Goal: Task Accomplishment & Management: Use online tool/utility

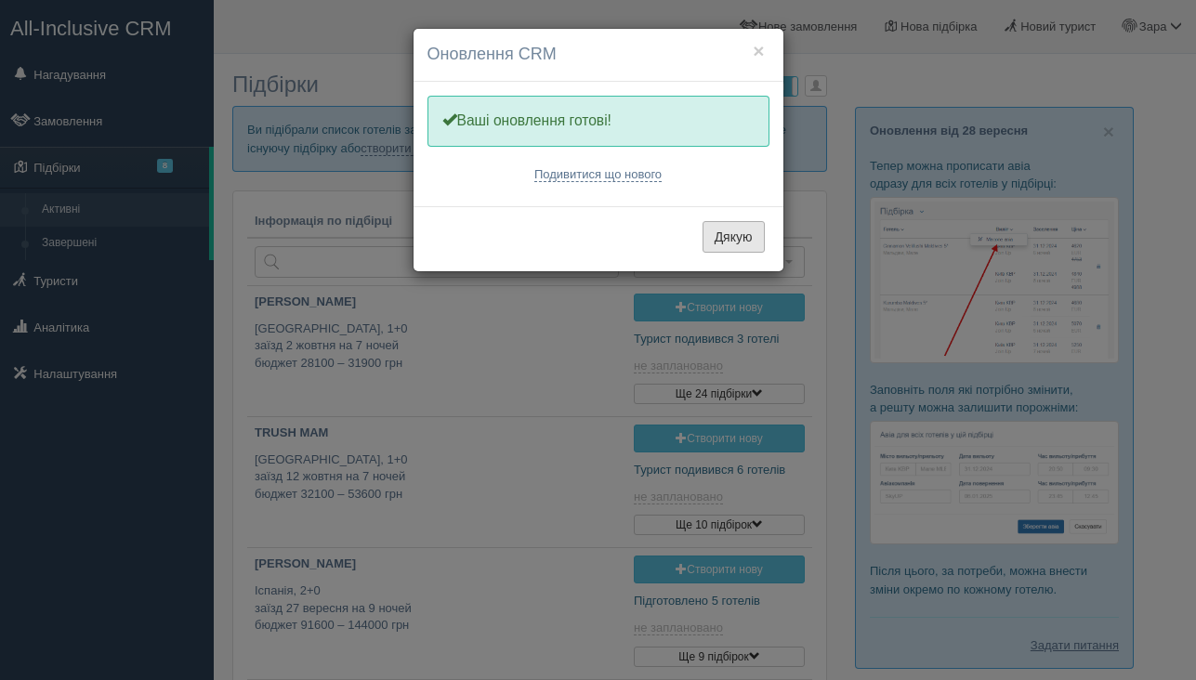
click at [726, 234] on button "Дякую" at bounding box center [734, 237] width 62 height 32
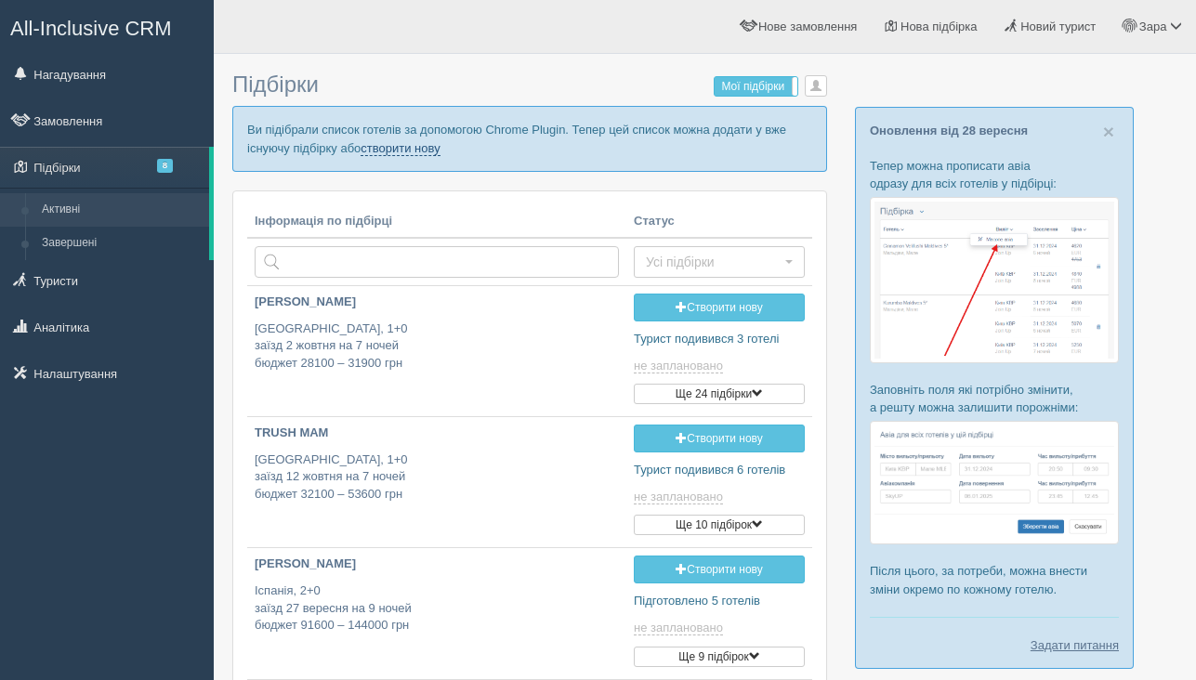
click at [440, 148] on link "створити нову" at bounding box center [400, 148] width 79 height 15
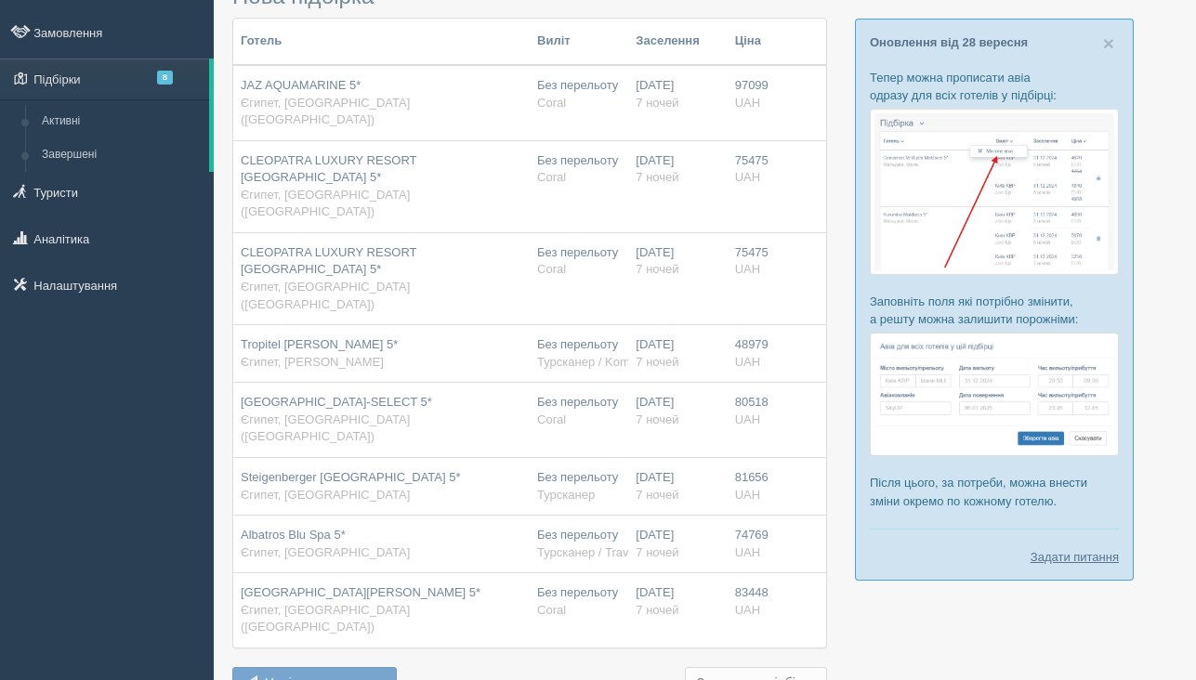
scroll to position [183, 0]
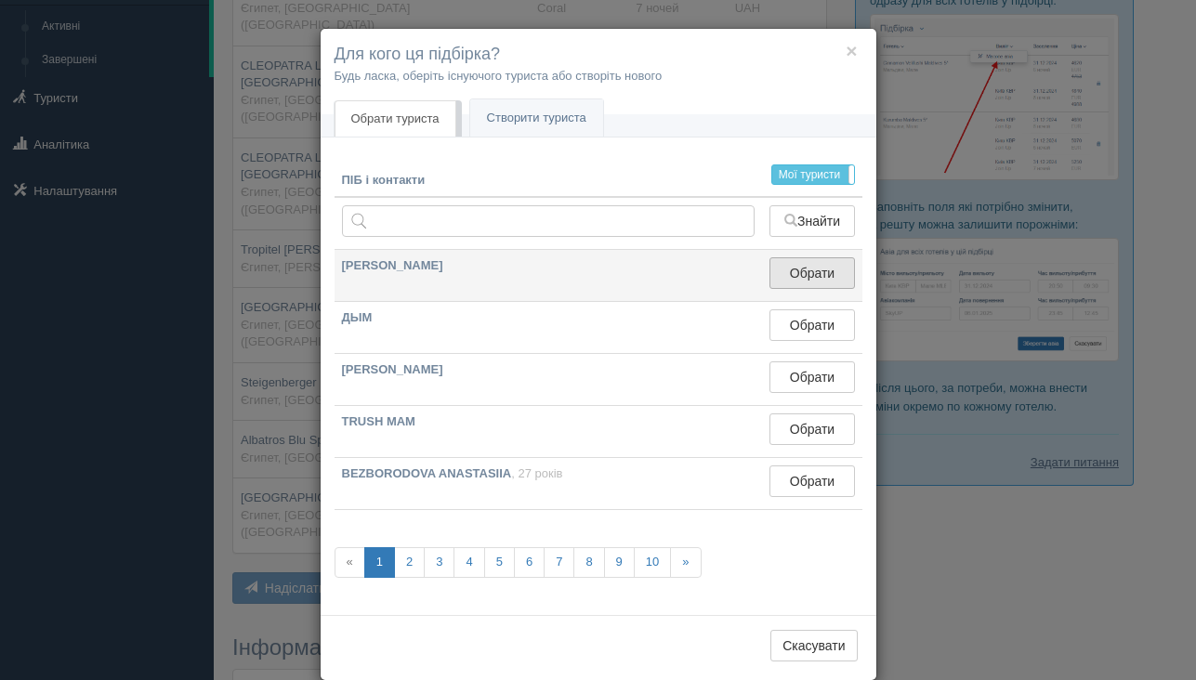
click at [802, 283] on button "Обрати" at bounding box center [812, 273] width 85 height 32
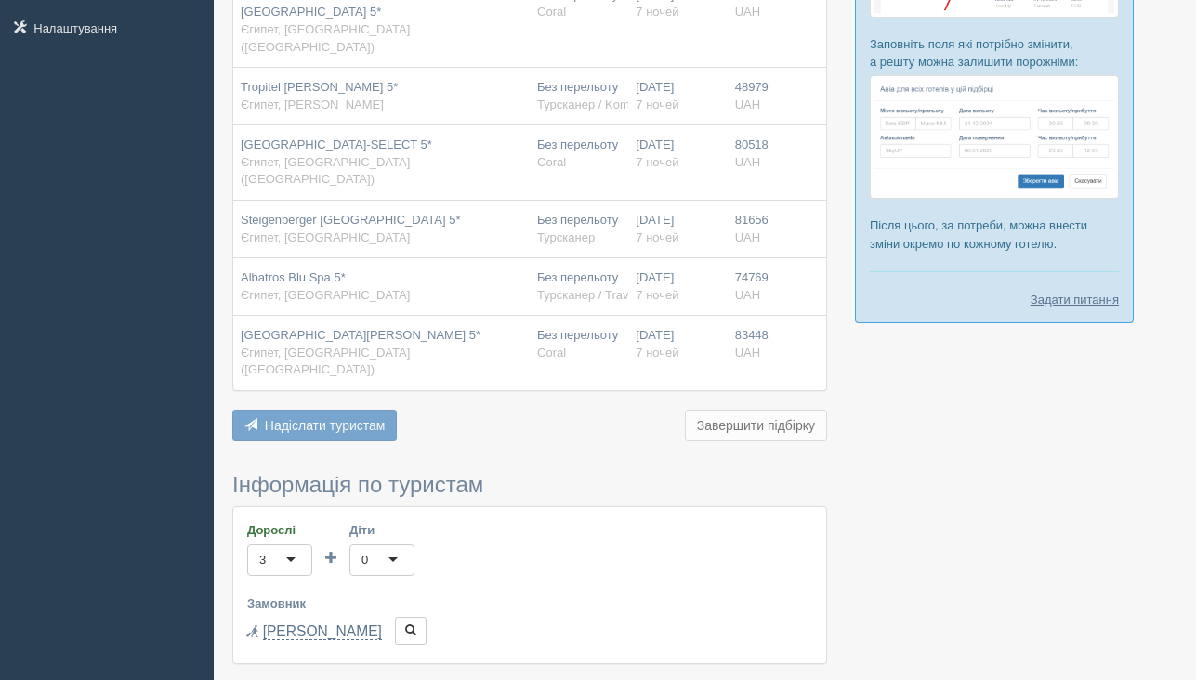
scroll to position [679, 0]
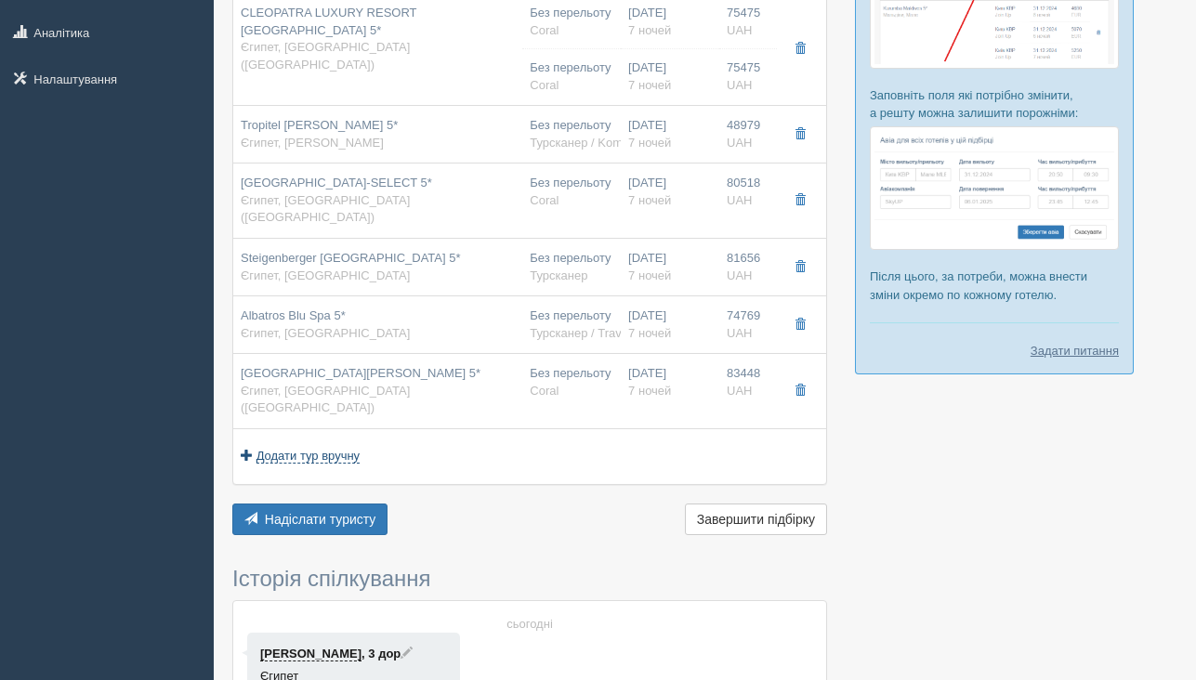
scroll to position [298, 0]
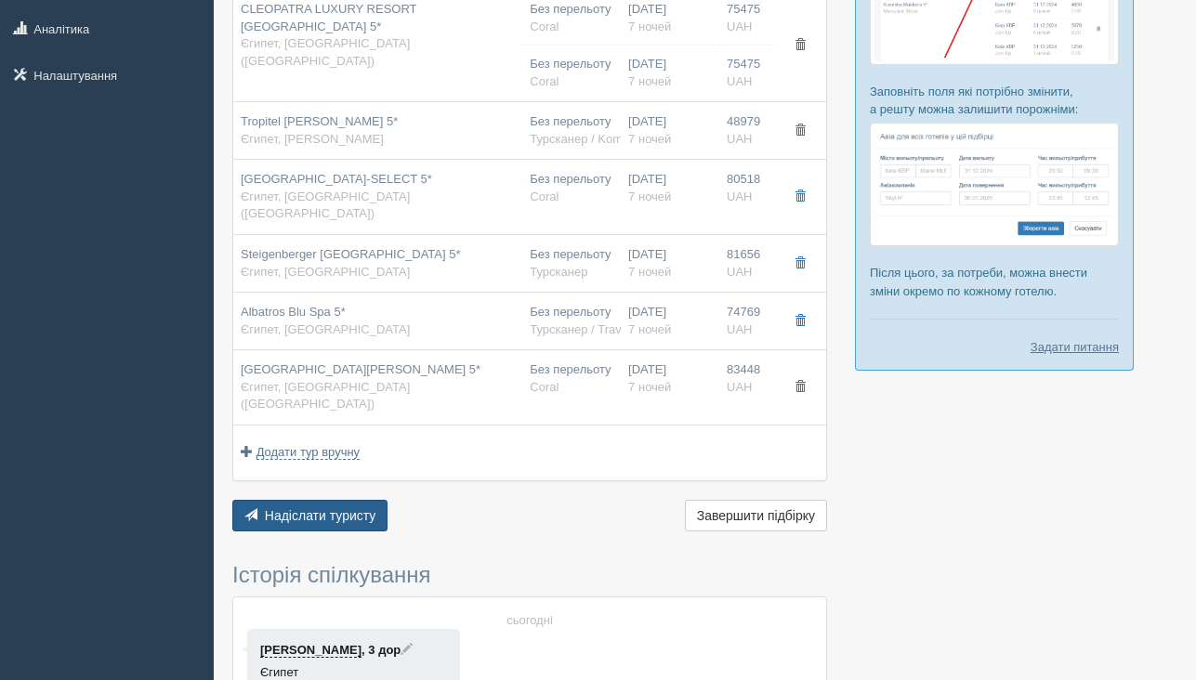
click at [363, 508] on span "Надіслати туристу" at bounding box center [321, 515] width 112 height 15
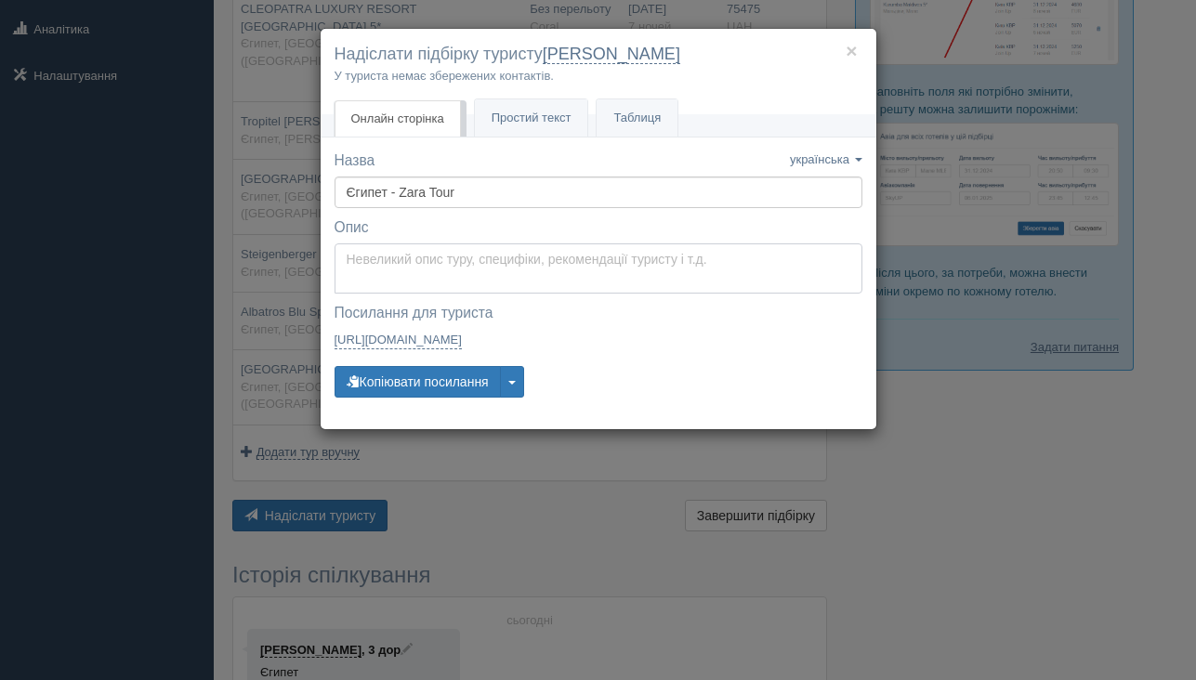
type textarea "Доброго дня, ___________________! Нижче представлені варіанти турів для Вас. Дл…"
click at [442, 273] on textarea "Доброго дня, ___________________! Нижче представлені варіанти турів для Вас. Дл…" at bounding box center [599, 269] width 528 height 50
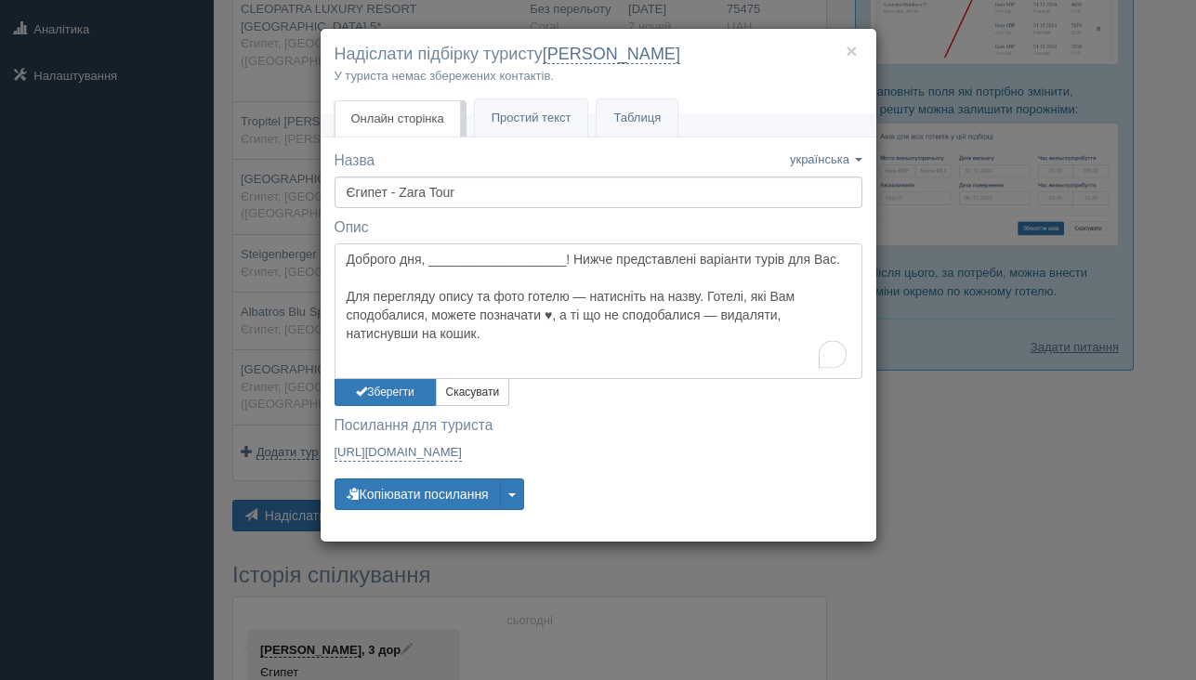
drag, startPoint x: 339, startPoint y: 259, endPoint x: 518, endPoint y: 371, distance: 210.5
click at [518, 371] on textarea "Доброго дня, ___________________! Нижче представлені варіанти турів для Вас. Дл…" at bounding box center [599, 312] width 528 height 136
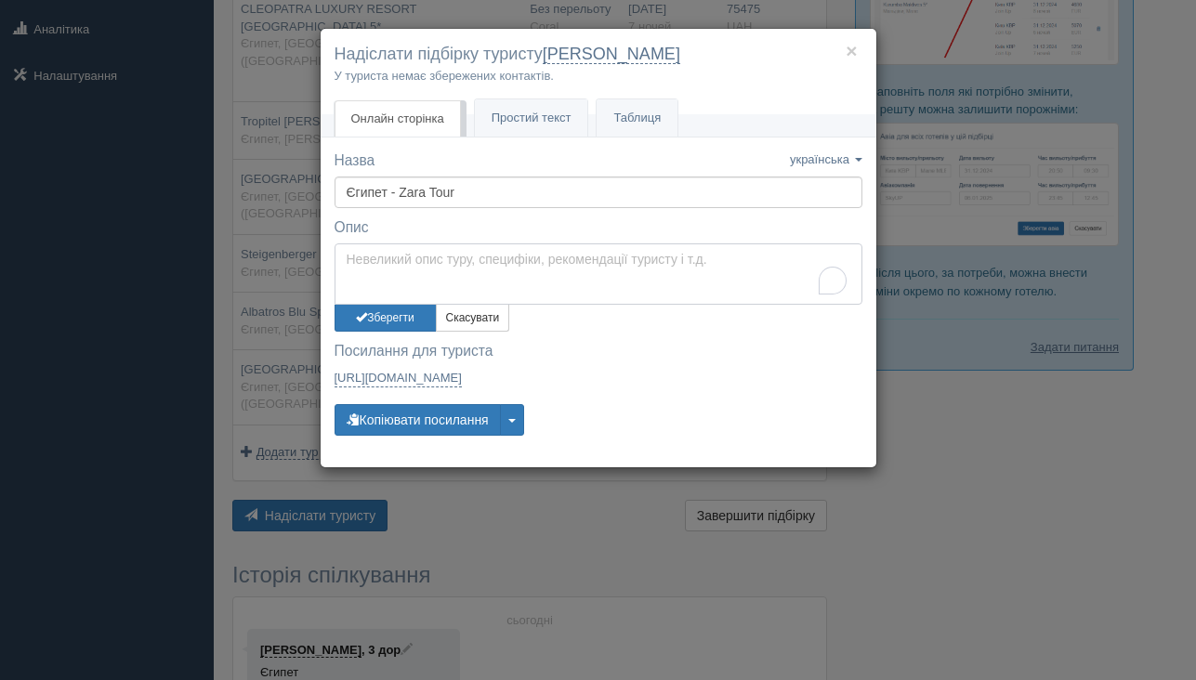
paste textarea "[DATE], нд, 05:00 – 08:25, [GEOGRAPHIC_DATA] ([GEOGRAPHIC_DATA]) — [GEOGRAPHIC_…"
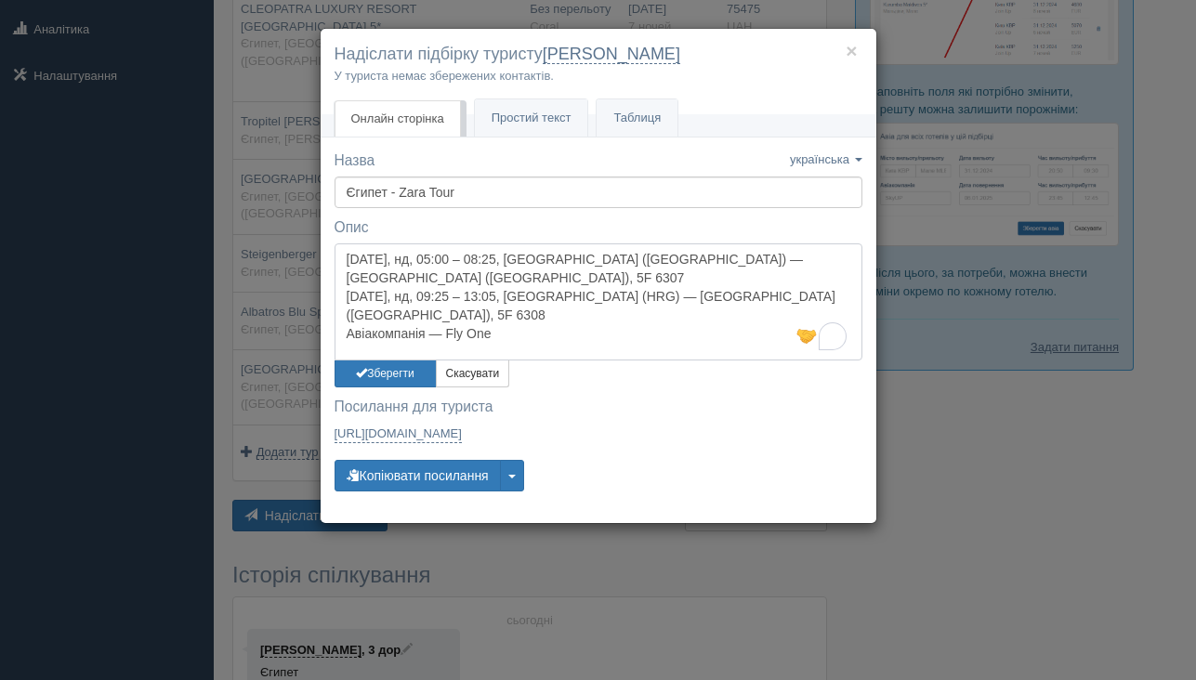
drag, startPoint x: 407, startPoint y: 259, endPoint x: 354, endPoint y: 258, distance: 53.0
click at [354, 259] on textarea "[DATE], нд, 05:00 – 08:25, [GEOGRAPHIC_DATA] ([GEOGRAPHIC_DATA]) — [GEOGRAPHIC_…" at bounding box center [599, 302] width 528 height 117
drag, startPoint x: 588, startPoint y: 257, endPoint x: 686, endPoint y: 282, distance: 100.6
click at [686, 282] on textarea "9.11 Кишинев - [GEOGRAPHIC_DATA] 05:00 – 08:25, [GEOGRAPHIC_DATA] ([GEOGRAPHIC_…" at bounding box center [599, 302] width 528 height 117
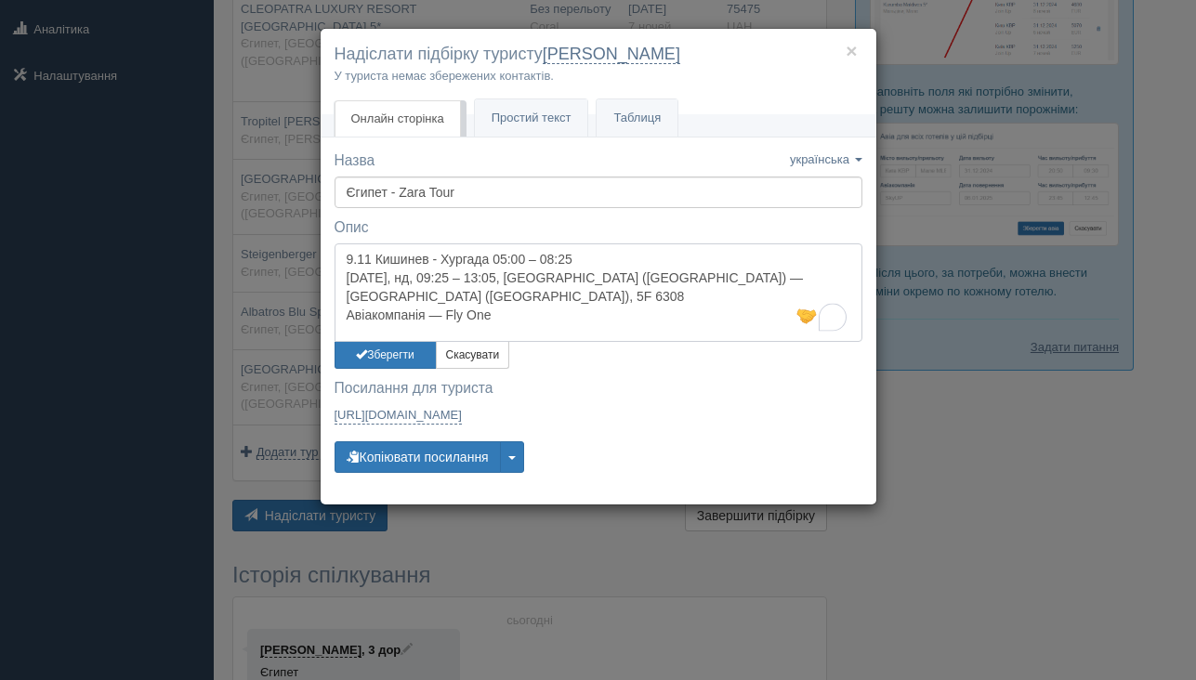
click at [360, 278] on textarea "9.11 Кишинев - Хургада 05:00 – 08:25 [DATE], нд, 09:25 – 13:05, [GEOGRAPHIC_DAT…" at bounding box center [599, 293] width 528 height 99
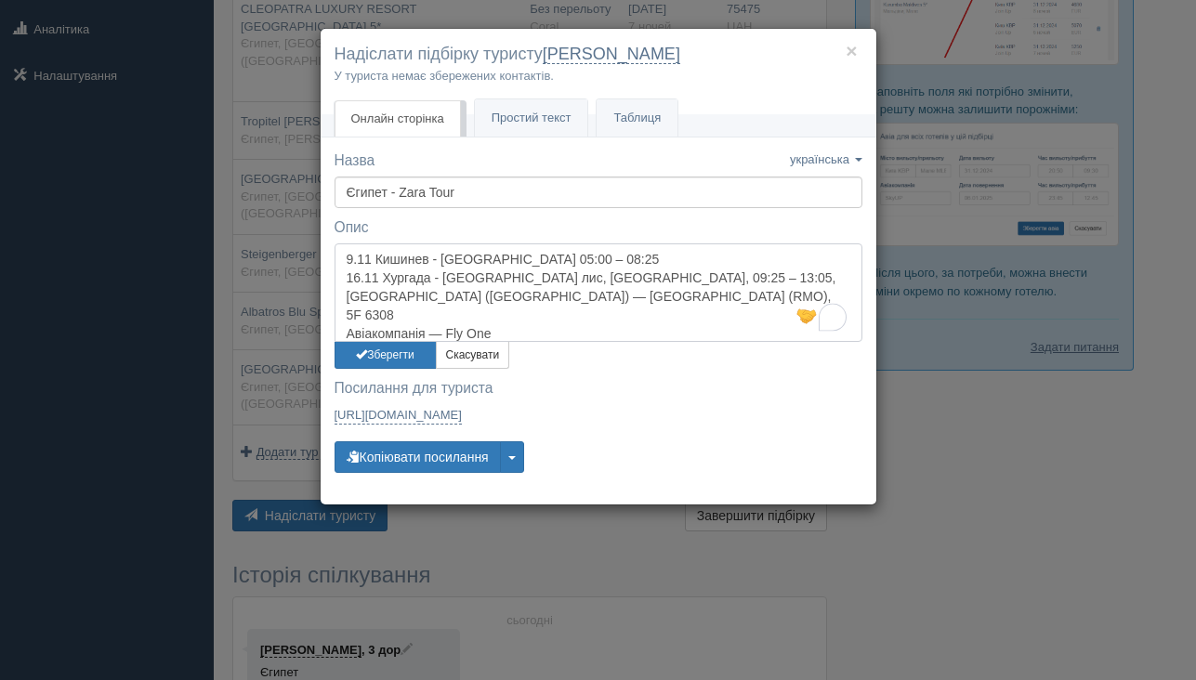
click at [553, 279] on textarea "9.11 Кишинев - [GEOGRAPHIC_DATA] 05:00 – 08:25 16.11 Хургада - [GEOGRAPHIC_DATA…" at bounding box center [599, 293] width 528 height 99
drag, startPoint x: 593, startPoint y: 276, endPoint x: 619, endPoint y: 331, distance: 60.7
click at [619, 332] on textarea "9.11 Кишинев - [GEOGRAPHIC_DATA] 05:00 – 08:25 16.11 Хургада - [GEOGRAPHIC_DATA…" at bounding box center [599, 293] width 528 height 99
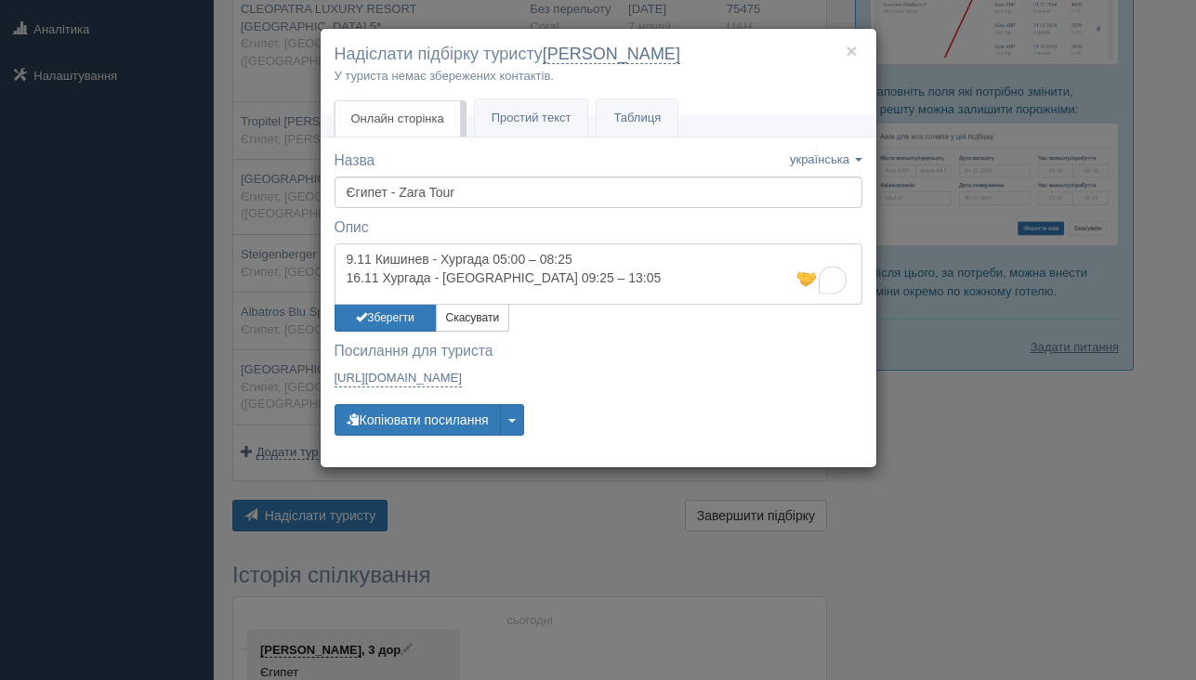
click at [347, 257] on textarea "9.11 Кишинев - Хургада 05:00 – 08:25 16.11 Хургада - [GEOGRAPHIC_DATA] 09:25 – …" at bounding box center [599, 274] width 528 height 61
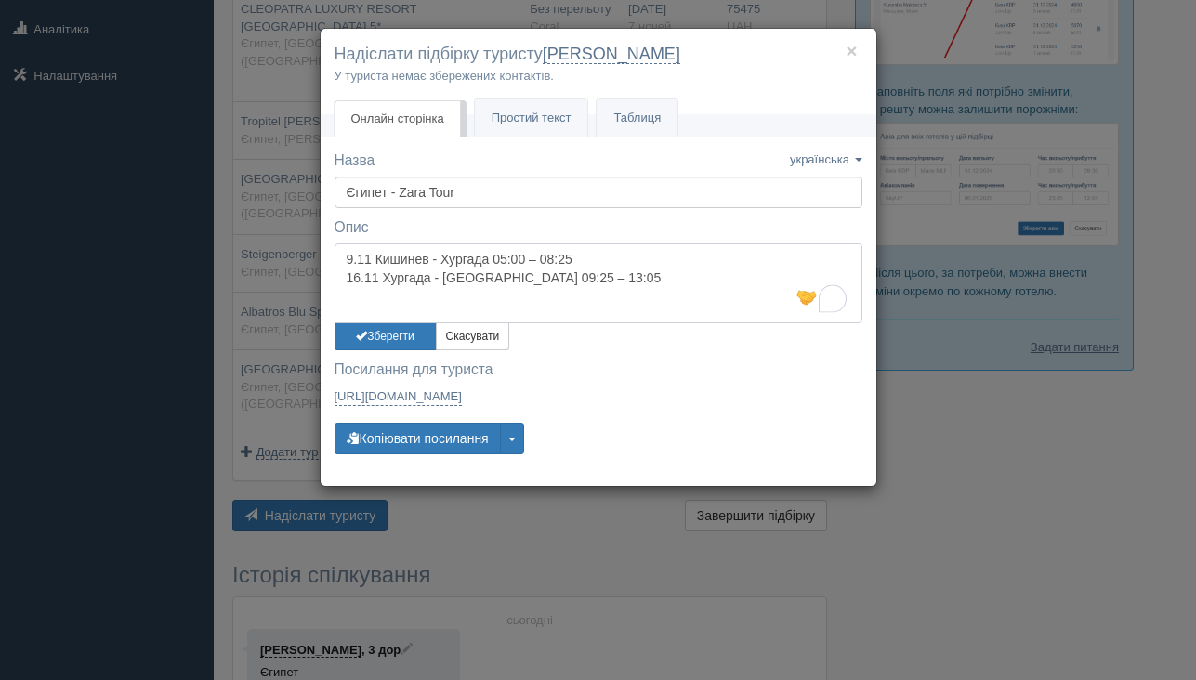
click at [357, 251] on textarea "9.11 Кишинев - Хургада 05:00 – 08:25 16.11 Хургада - [GEOGRAPHIC_DATA] 09:25 – …" at bounding box center [599, 284] width 528 height 80
click at [606, 296] on textarea "Можно окремо взяти таку полетку: 9.11 Кишинев - [GEOGRAPHIC_DATA] 05:00 – 08:25…" at bounding box center [599, 284] width 528 height 80
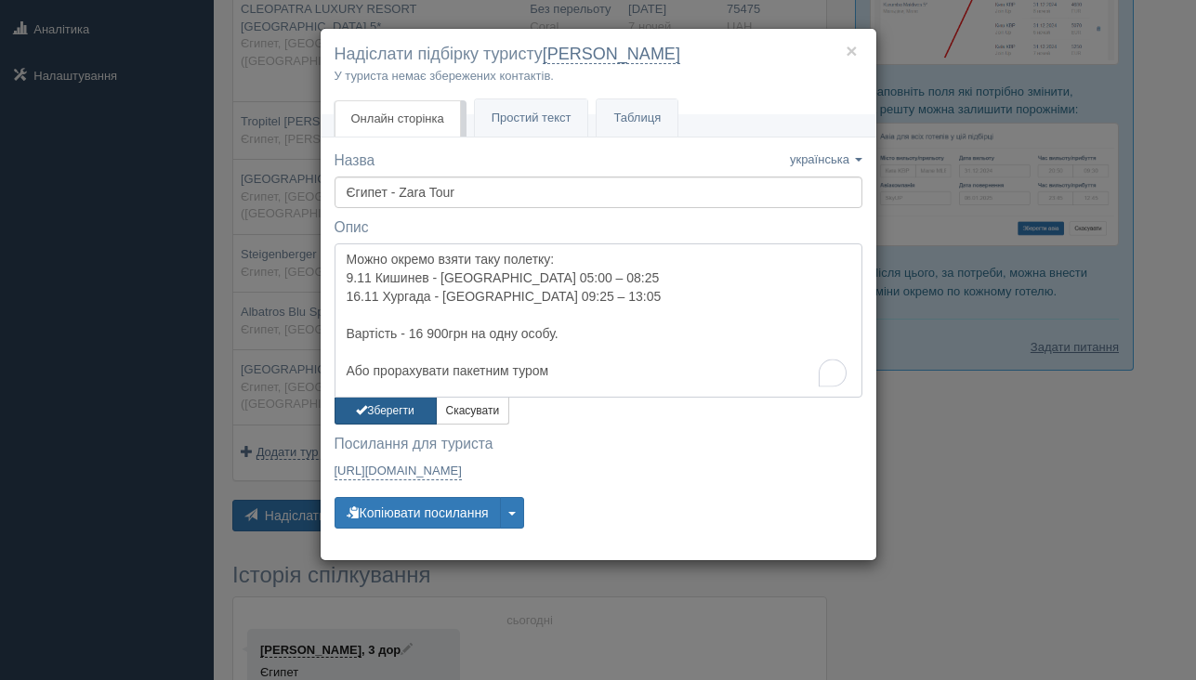
type textarea "Можно окремо взяти таку полетку: 9.11 Кишинев - [GEOGRAPHIC_DATA] 05:00 – 08:25…"
click at [408, 416] on button "Зберегти" at bounding box center [386, 411] width 102 height 27
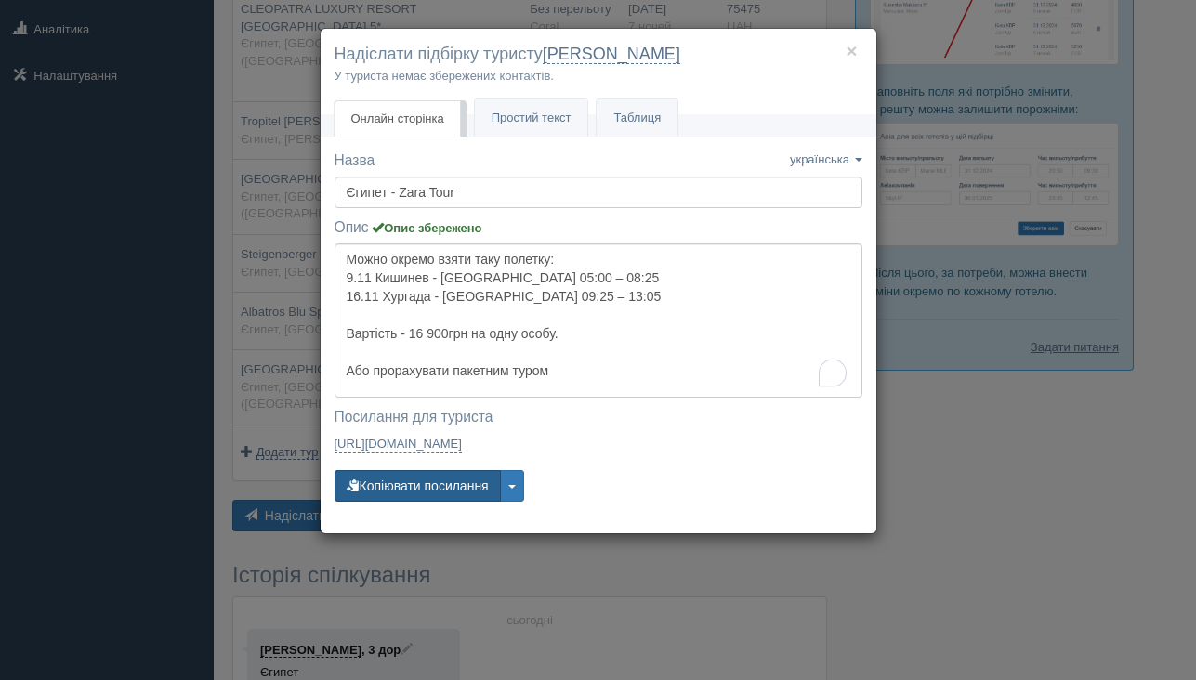
click at [409, 496] on button "Копіювати посилання" at bounding box center [418, 486] width 166 height 32
